Goal: Find specific page/section: Find specific page/section

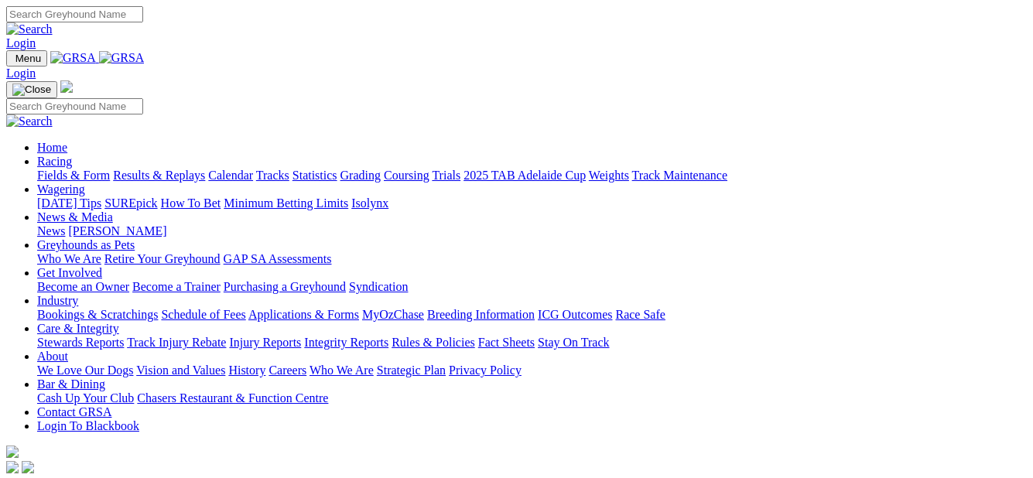
click at [63, 169] on link "Fields & Form" at bounding box center [73, 175] width 73 height 13
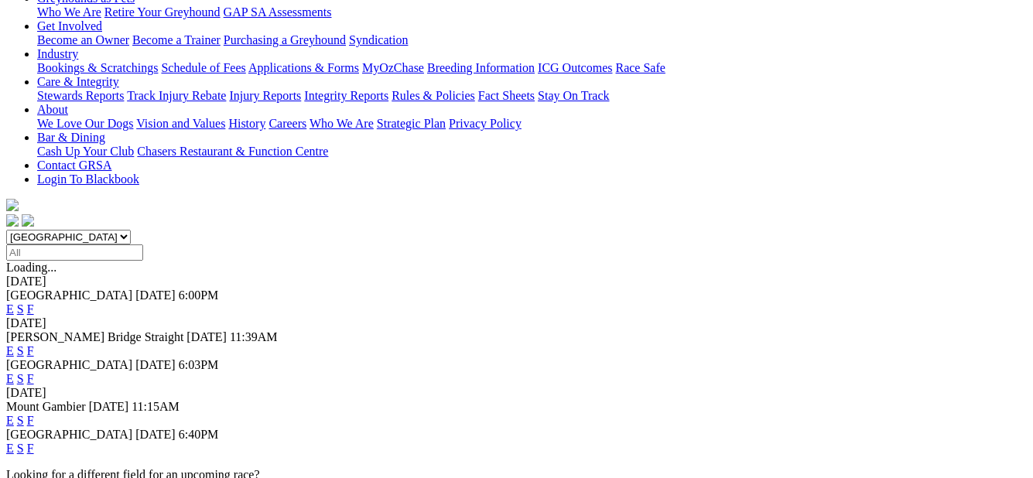
scroll to position [309, 0]
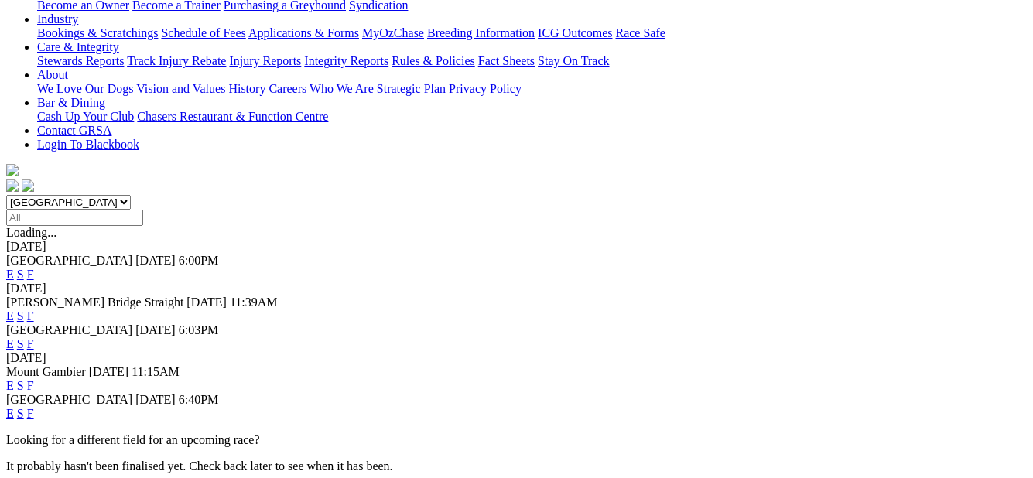
click at [34, 379] on link "F" at bounding box center [30, 385] width 7 height 13
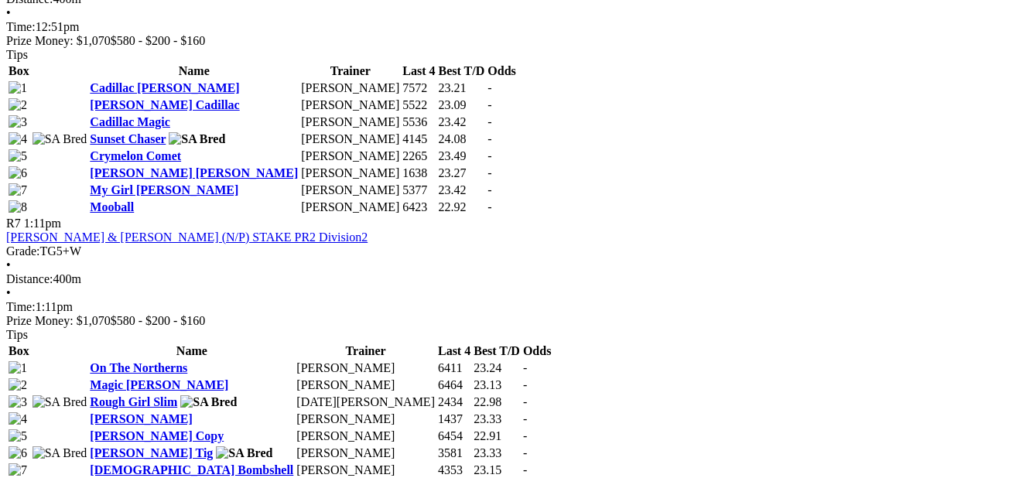
scroll to position [2243, 0]
